Goal: Task Accomplishment & Management: Use online tool/utility

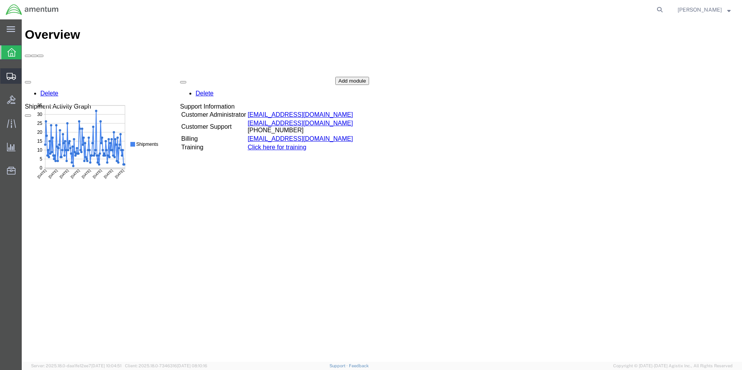
click at [14, 78] on icon at bounding box center [11, 76] width 9 height 7
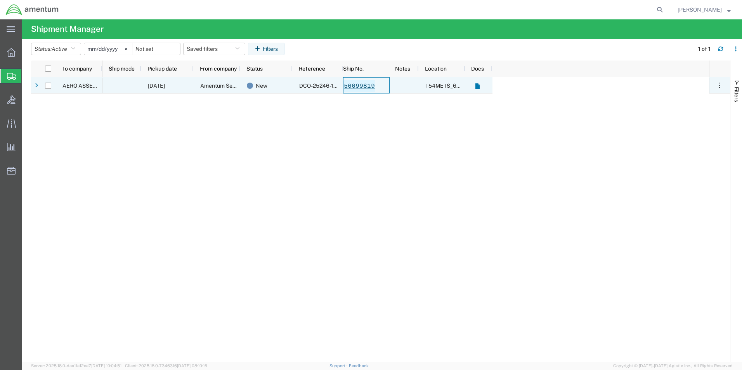
click at [369, 85] on link "56699819" at bounding box center [359, 86] width 32 height 12
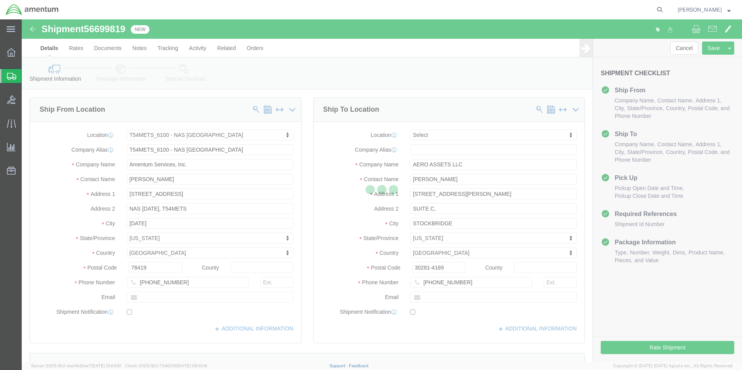
select select "67191"
select select
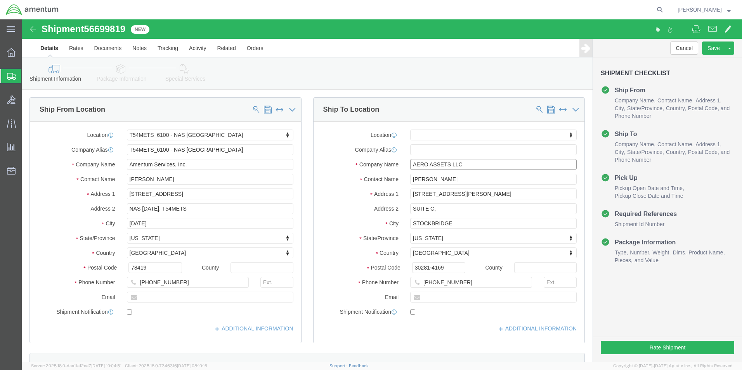
click input "AERO ASSETS LLC"
type input "A"
type input "AIRFRAM"
click p "- AIRFRAME COMPNENTS - ([PERSON_NAME]) [STREET_ADDRESS]"
select select "IN"
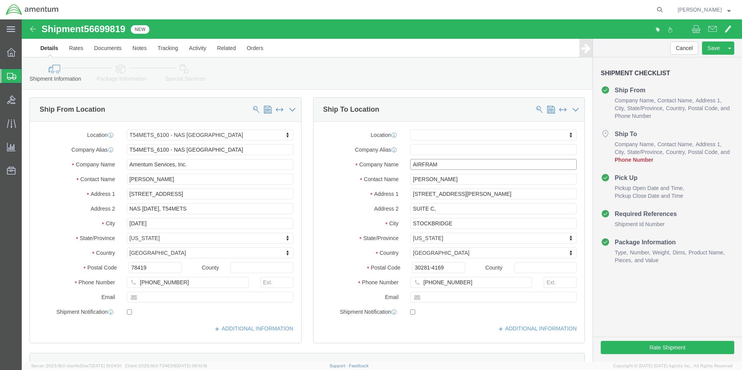
type input "AIRFRAME COMPNENTS"
click div "Shipment Information Package Information Special Services"
click input "[PHONE_NUMBER]"
type input "[PHONE_NUMBER]"
click div "Cancel Save Assign To Clone Shipment Save As Template Shipment Checklist Ship F…"
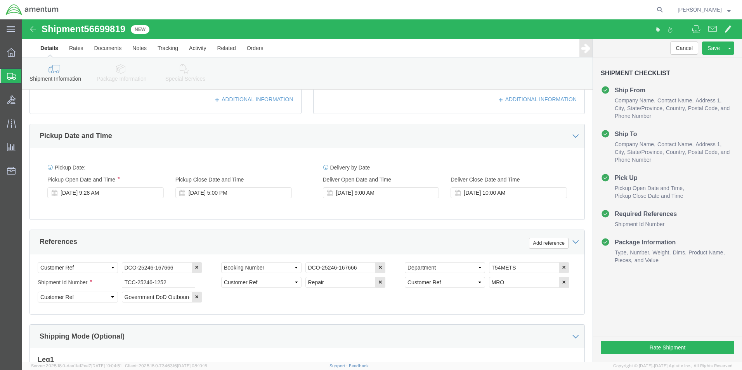
scroll to position [349, 0]
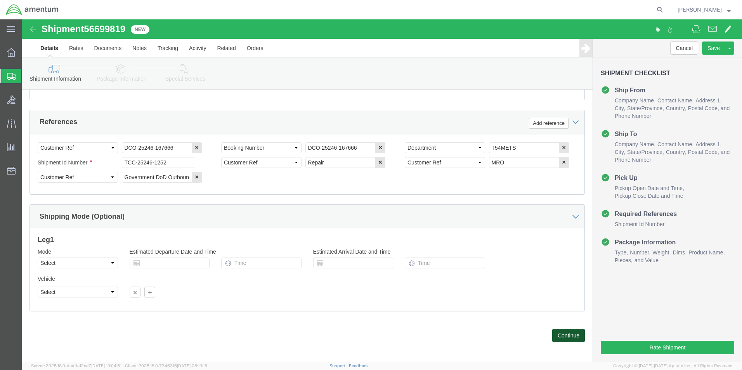
click button "Continue"
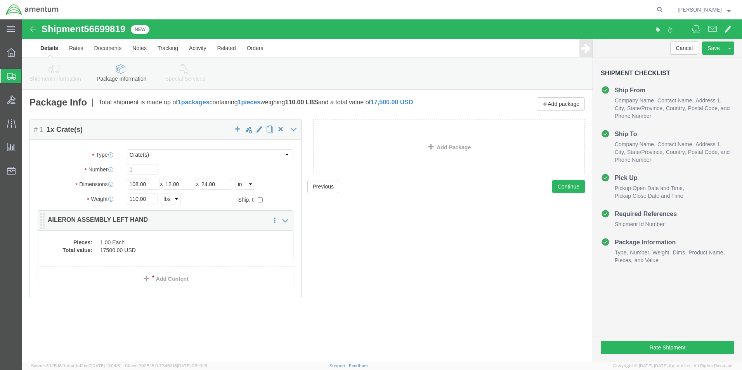
click dd "1.00 Each"
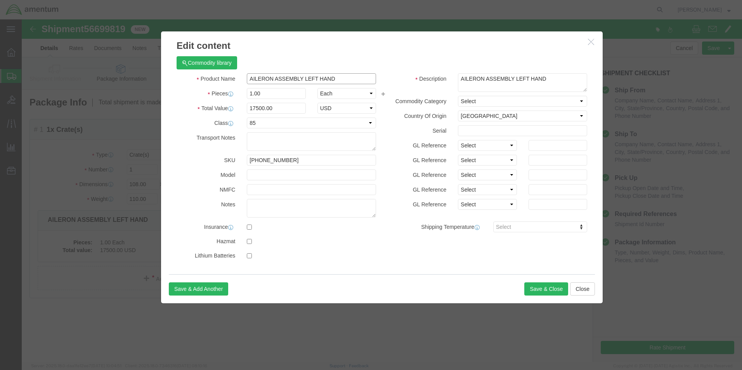
click input "AILERON ASSEMBLY LEFT HAND"
type input "AILERON ASSEMBLY LEFT HAND [PHONE_NUMBER] S/N: 489"
click button "Save & Close"
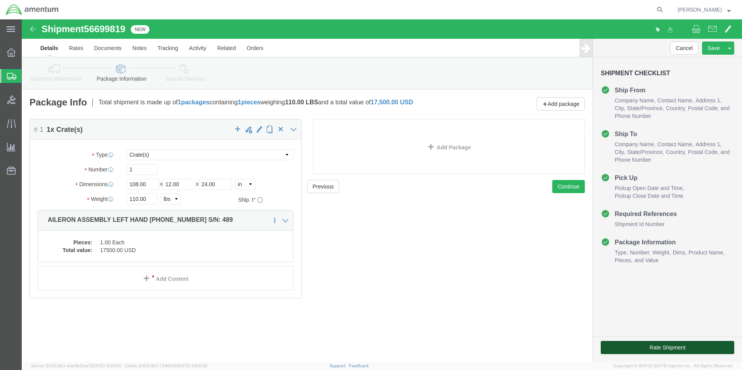
click button "Rate Shipment"
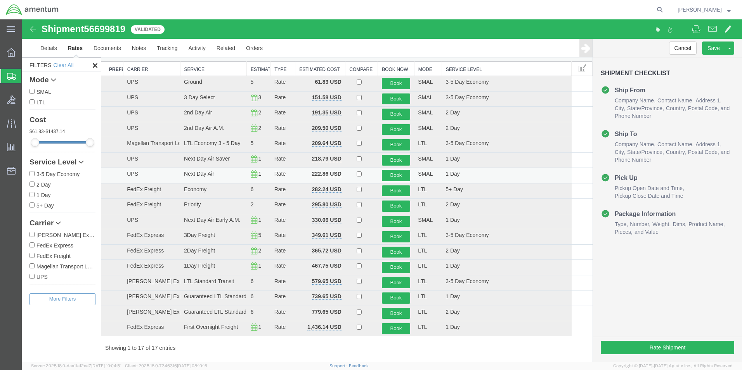
scroll to position [39, 0]
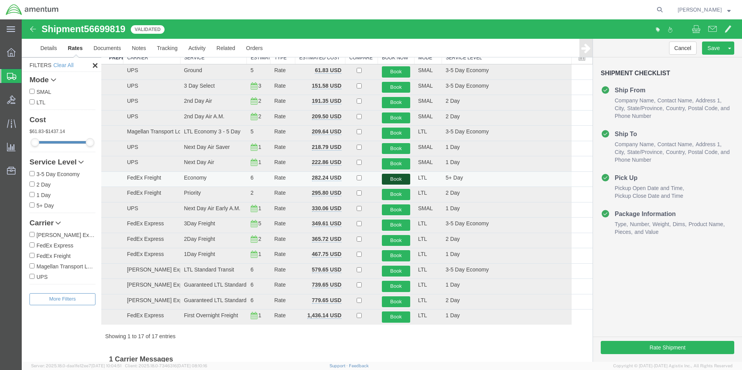
click at [392, 180] on button "Book" at bounding box center [396, 179] width 29 height 11
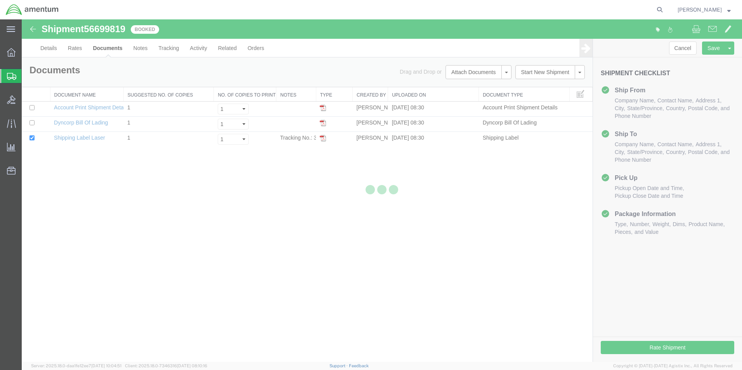
scroll to position [0, 0]
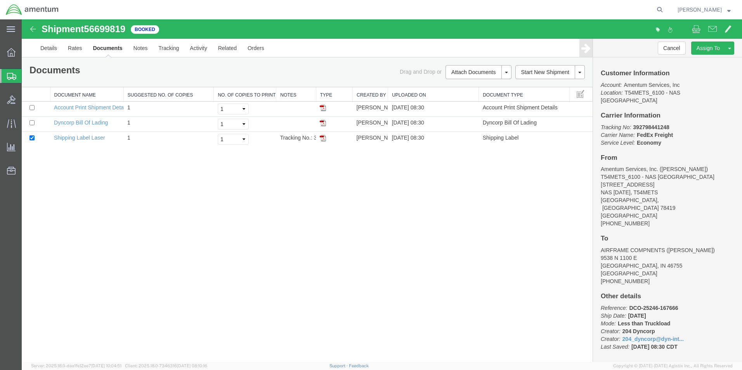
click at [322, 140] on img at bounding box center [323, 138] width 6 height 6
click at [324, 123] on img at bounding box center [323, 123] width 6 height 6
